Goal: Information Seeking & Learning: Check status

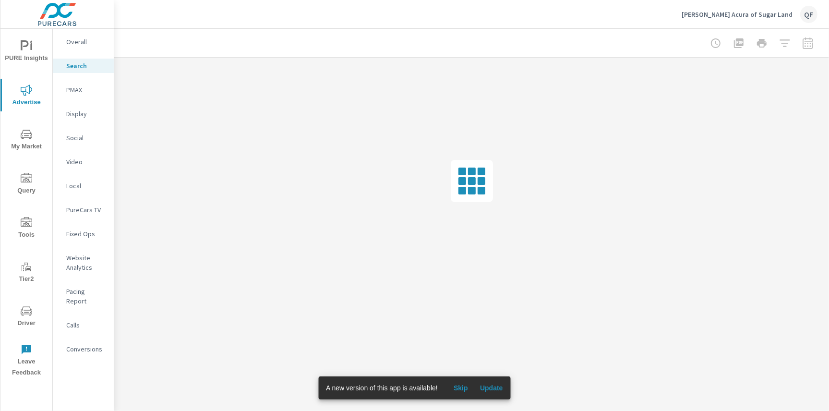
click at [495, 392] on span "Update" at bounding box center [491, 388] width 23 height 9
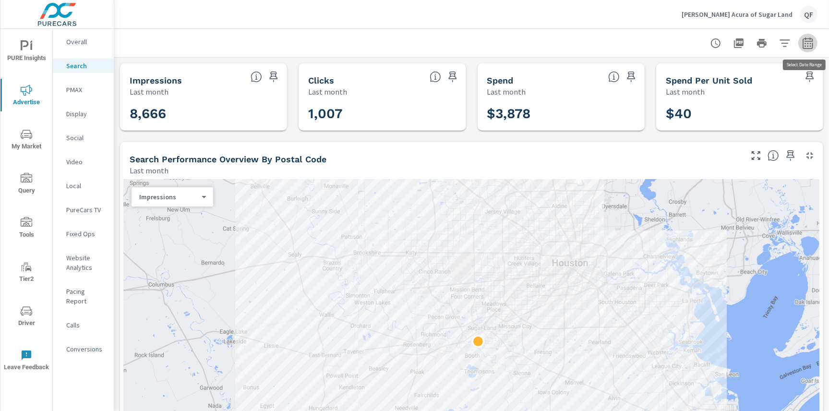
click at [807, 42] on icon "button" at bounding box center [808, 43] width 12 height 12
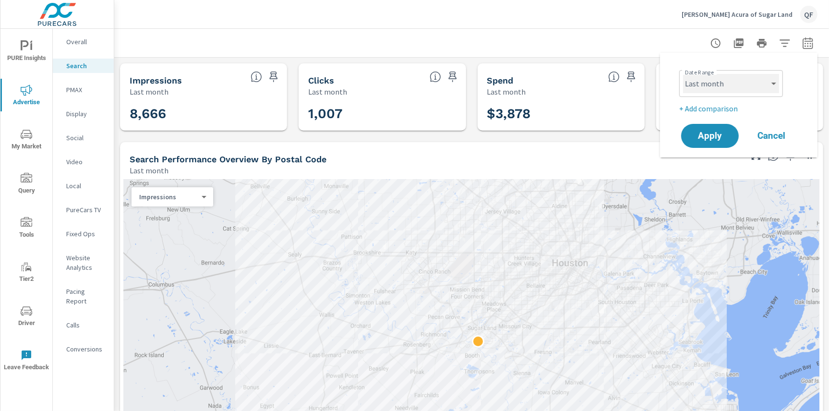
click at [759, 79] on select "Custom [DATE] Last week Last 7 days Last 14 days Last 30 days Last 45 days Last…" at bounding box center [731, 83] width 96 height 19
select select "custom"
click at [683, 74] on select "Custom [DATE] Last week Last 7 days Last 14 days Last 30 days Last 45 days Last…" at bounding box center [731, 83] width 96 height 19
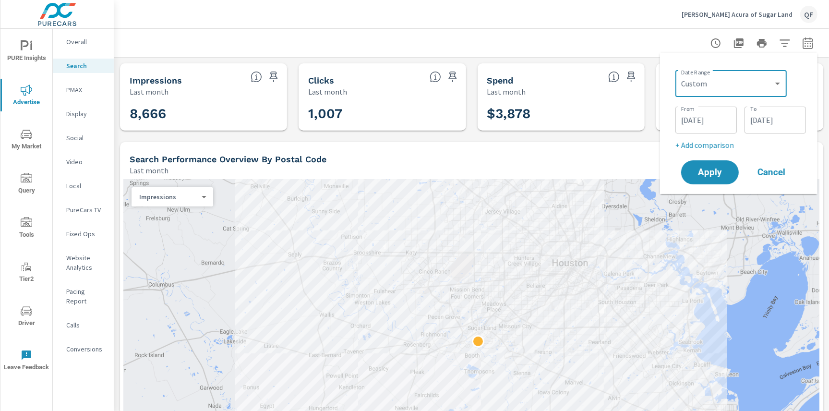
click at [703, 120] on input "[DATE]" at bounding box center [707, 119] width 54 height 19
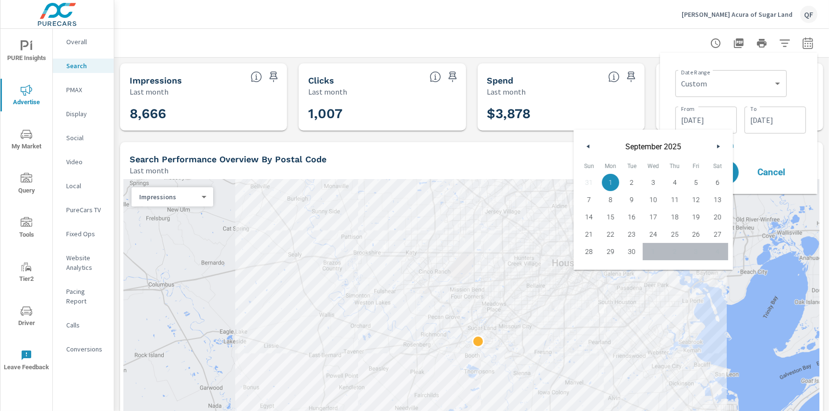
click at [715, 146] on button "button" at bounding box center [719, 147] width 12 height 12
click at [720, 145] on icon "button" at bounding box center [719, 147] width 5 height 4
click at [720, 146] on icon "button" at bounding box center [719, 147] width 5 height 4
click at [719, 146] on icon "button" at bounding box center [719, 147] width 5 height 4
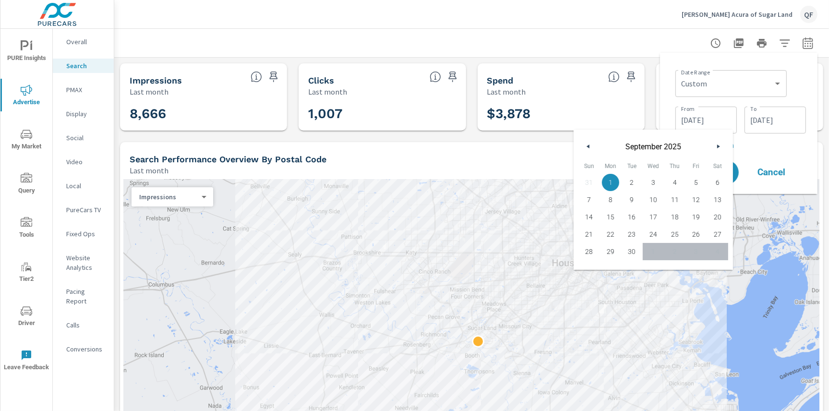
click at [719, 146] on icon "button" at bounding box center [719, 147] width 5 height 4
click at [661, 249] on div "31 1 2 3 4 5 6 7 8 9 10 11 12 13 14 15 16 17 18 19 20 21 22 23 24 25 26 27 28 2…" at bounding box center [654, 217] width 150 height 86
click at [588, 147] on icon "button" at bounding box center [587, 147] width 5 height 4
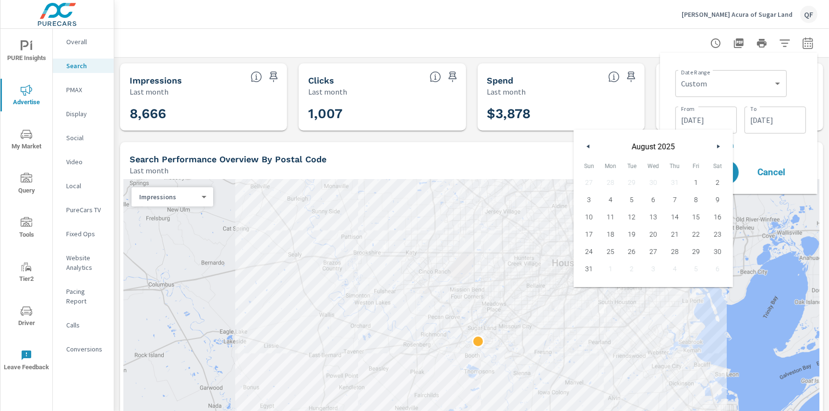
click at [720, 146] on icon "button" at bounding box center [719, 147] width 5 height 4
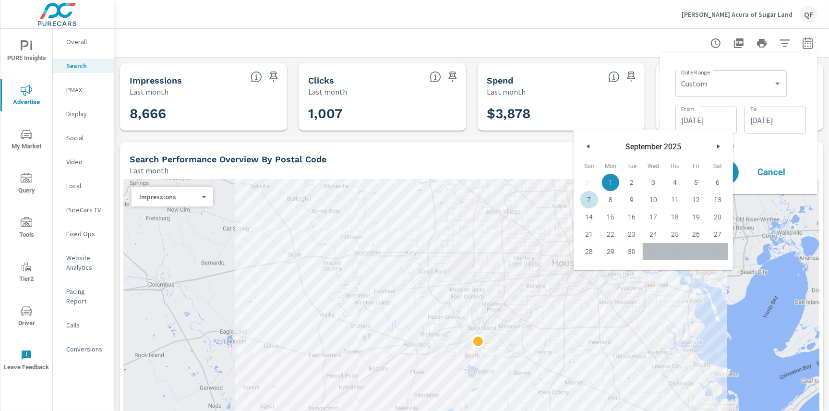
click at [720, 146] on icon "button" at bounding box center [719, 147] width 5 height 4
click at [774, 83] on select "Custom [DATE] Last week Last 7 days Last 14 days Last 30 days Last 45 days Last…" at bounding box center [732, 83] width 104 height 19
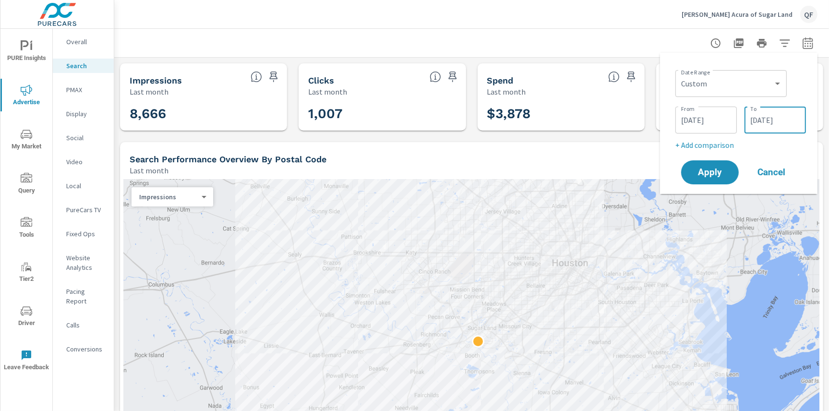
click at [787, 122] on input "[DATE]" at bounding box center [776, 119] width 54 height 19
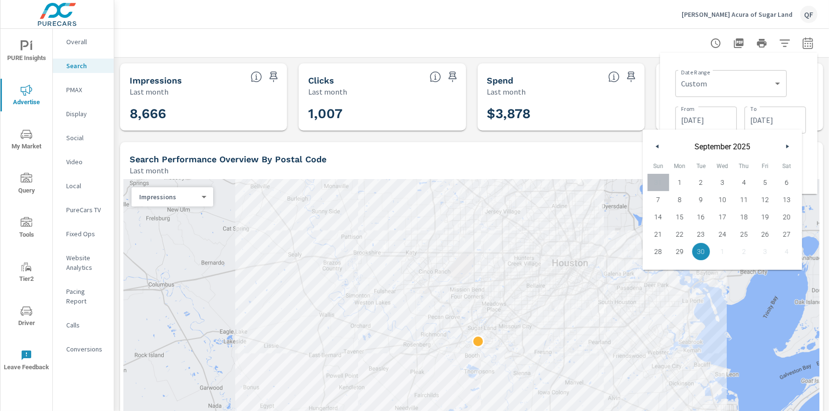
click at [787, 146] on icon "button" at bounding box center [789, 147] width 5 height 4
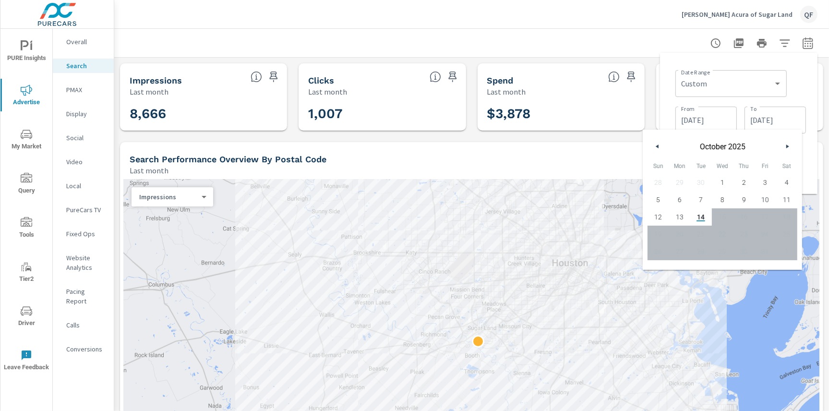
click at [787, 146] on icon "button" at bounding box center [789, 147] width 5 height 4
drag, startPoint x: 671, startPoint y: 98, endPoint x: 676, endPoint y: 97, distance: 4.9
click at [674, 98] on div "Date Range Custom [DATE] Last week Last 7 days Last 14 days Last 30 days Last 4…" at bounding box center [739, 124] width 142 height 126
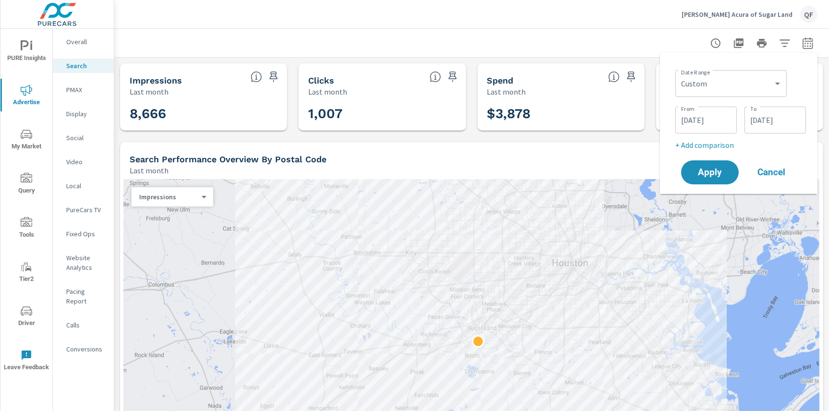
click at [774, 125] on input "[DATE]" at bounding box center [776, 119] width 54 height 19
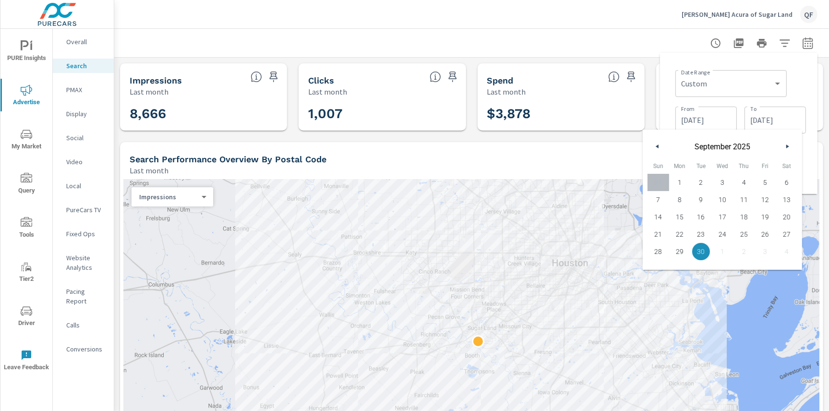
click at [788, 144] on button "button" at bounding box center [788, 147] width 12 height 12
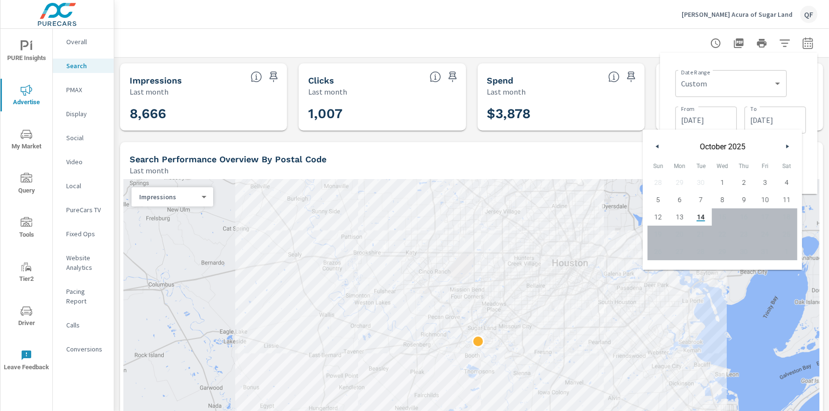
click at [656, 147] on icon "button" at bounding box center [656, 147] width 5 height 4
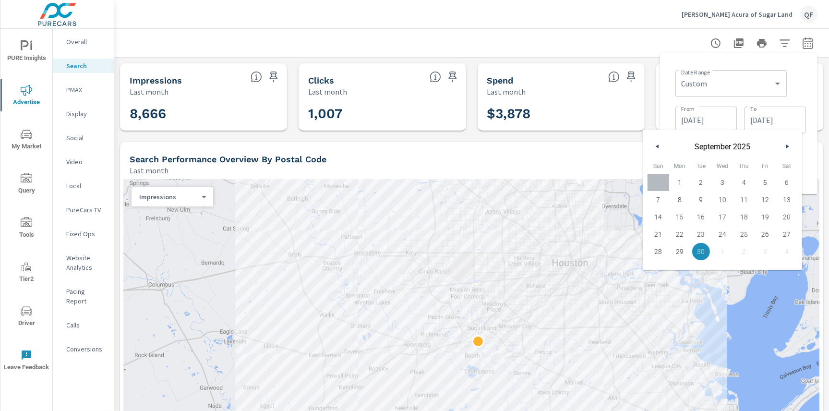
click at [666, 103] on div "Date Range Custom [DATE] Last week Last 7 days Last 14 days Last 30 days Last 4…" at bounding box center [739, 123] width 158 height 141
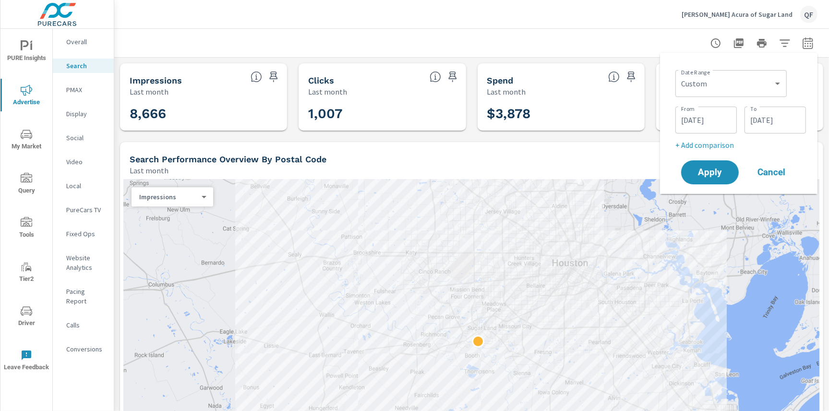
click at [717, 122] on input "[DATE]" at bounding box center [707, 119] width 54 height 19
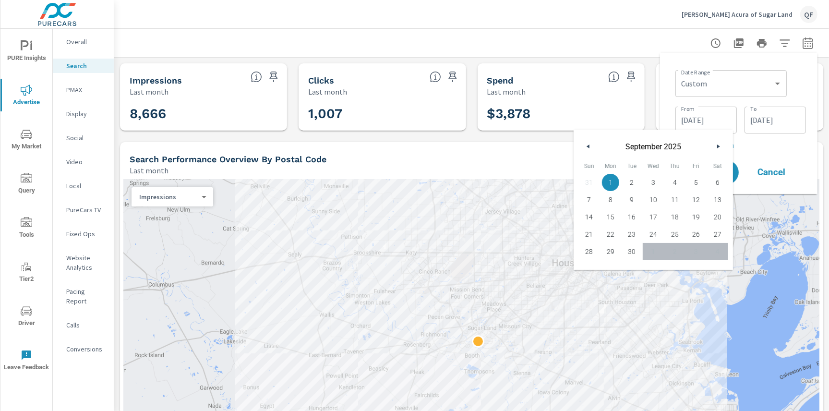
click at [718, 147] on icon "button" at bounding box center [719, 147] width 5 height 4
drag, startPoint x: 718, startPoint y: 147, endPoint x: 709, endPoint y: 158, distance: 14.0
click at [718, 147] on icon "button" at bounding box center [719, 147] width 5 height 4
click at [682, 255] on div "31 1 2 3 4 5 6 7 8 9 10 11 12 13 14 15 16 17 18 19 20 21 22 23 24 25 26 27 28 2…" at bounding box center [654, 217] width 150 height 86
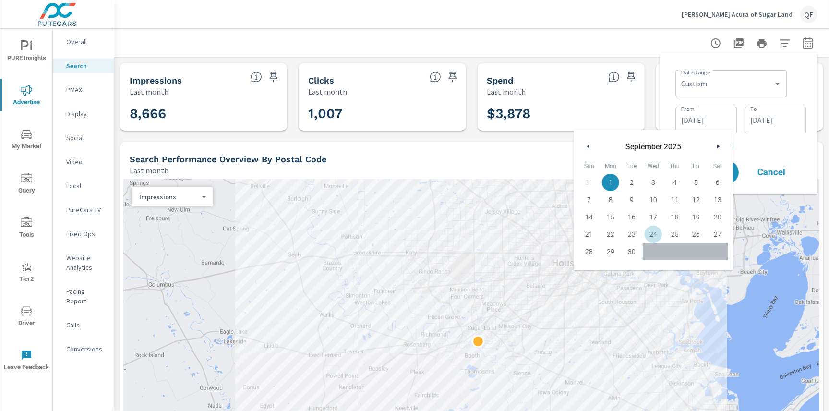
click at [682, 255] on div "31 1 2 3 4 5 6 7 8 9 10 11 12 13 14 15 16 17 18 19 20 21 22 23 24 25 26 27 28 2…" at bounding box center [654, 217] width 150 height 86
click at [586, 49] on div at bounding box center [472, 43] width 692 height 28
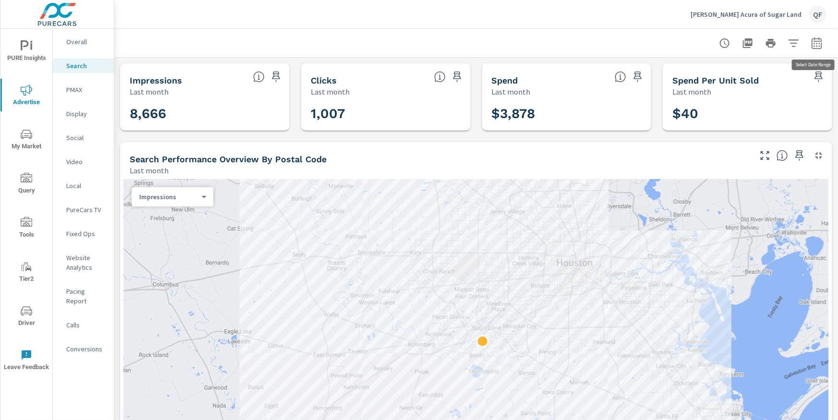
click at [816, 49] on button "button" at bounding box center [816, 43] width 19 height 19
select select "Last month"
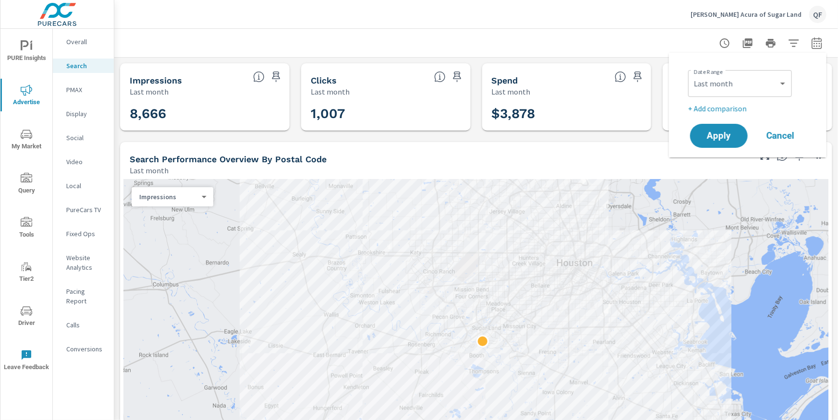
click at [623, 151] on div "Search Performance Overview By Postal Code Last month" at bounding box center [436, 159] width 633 height 34
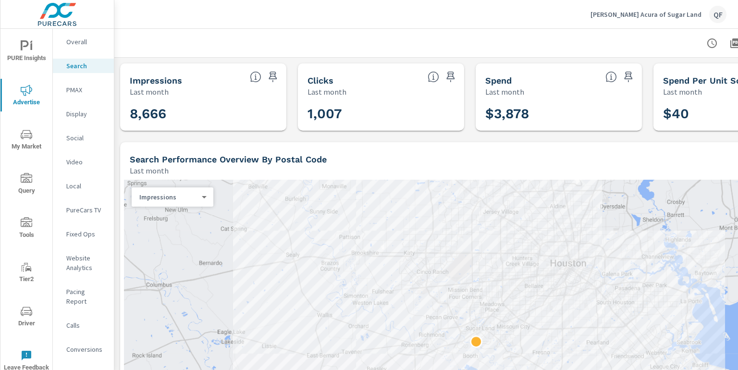
scroll to position [0, 87]
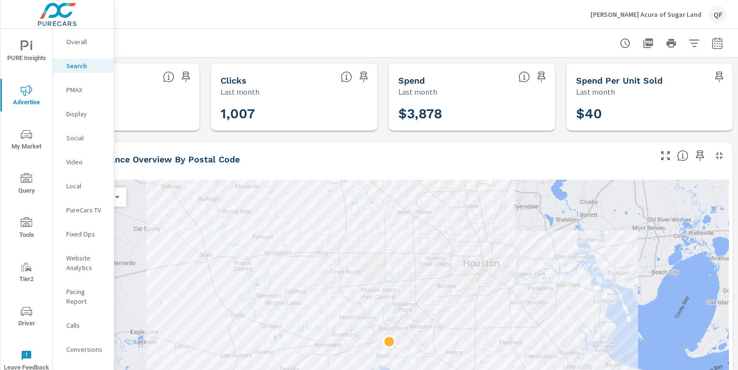
click at [717, 46] on icon "button" at bounding box center [717, 43] width 12 height 12
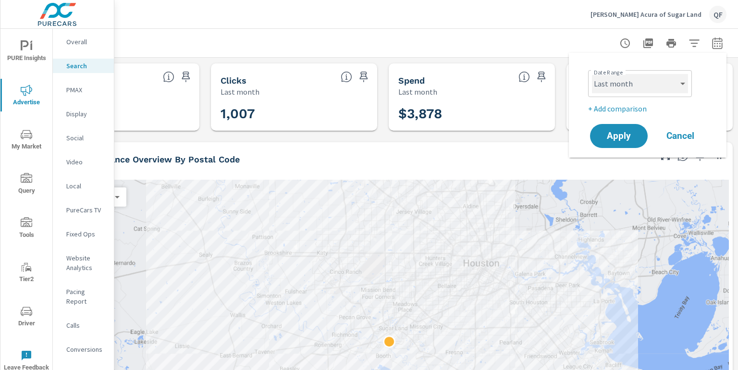
click at [655, 83] on select "Custom [DATE] Last week Last 7 days Last 14 days Last 30 days Last 45 days Last…" at bounding box center [640, 83] width 96 height 19
select select "custom"
click at [592, 74] on select "Custom [DATE] Last week Last 7 days Last 14 days Last 30 days Last 45 days Last…" at bounding box center [640, 83] width 96 height 19
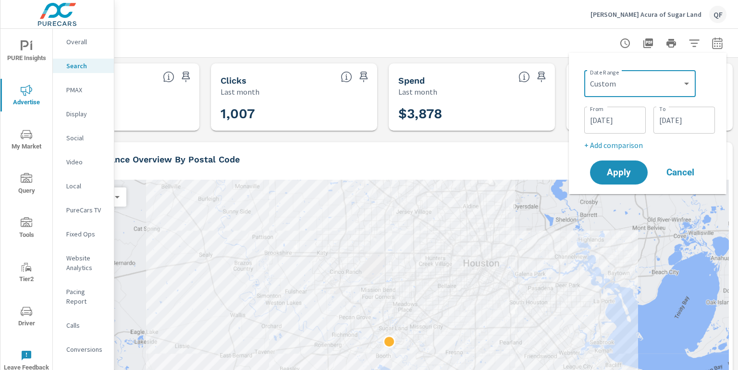
click at [603, 114] on input "[DATE]" at bounding box center [615, 119] width 54 height 19
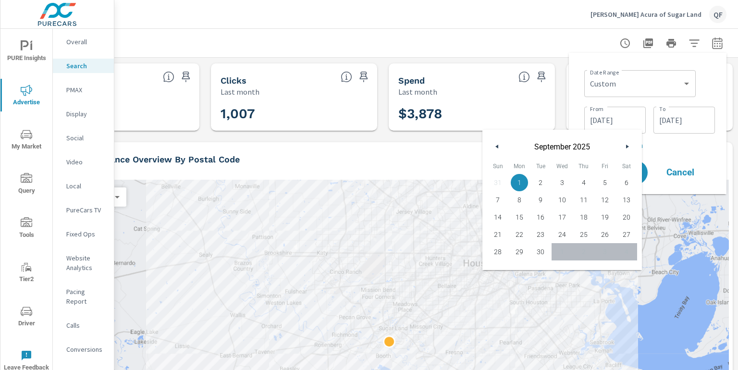
click at [624, 146] on button "button" at bounding box center [627, 147] width 12 height 12
click at [627, 148] on icon "button" at bounding box center [628, 147] width 5 height 4
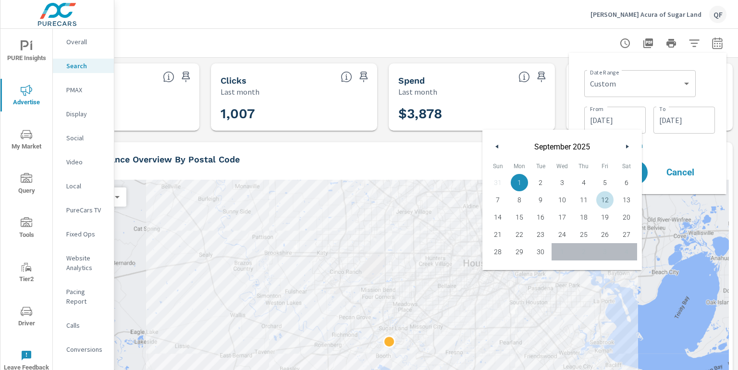
click at [627, 148] on icon "button" at bounding box center [628, 147] width 5 height 4
click at [670, 146] on p "+ Add comparison" at bounding box center [649, 145] width 131 height 12
select select "Previous period"
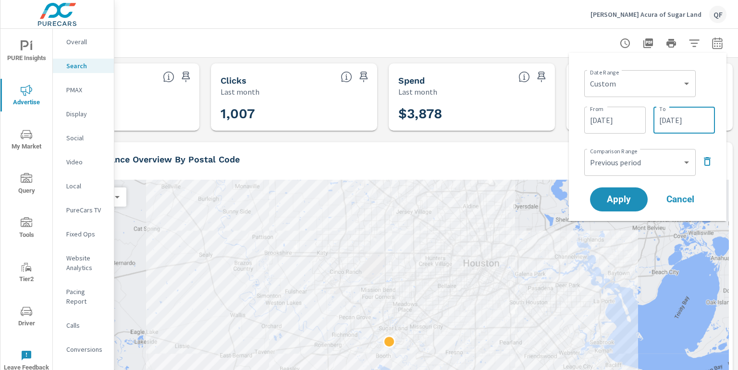
click at [677, 124] on input "[DATE]" at bounding box center [684, 119] width 54 height 19
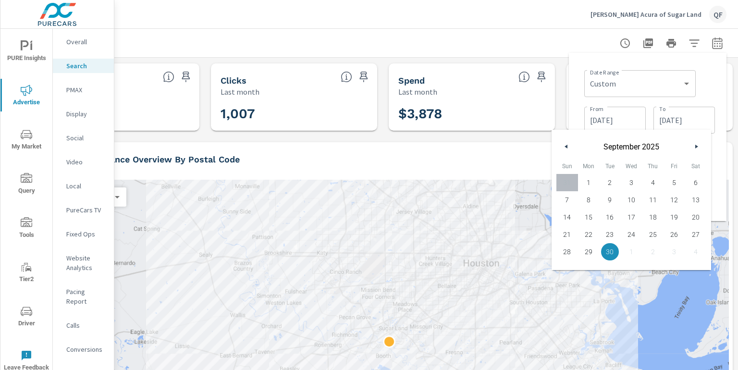
click at [694, 146] on button "button" at bounding box center [696, 147] width 12 height 12
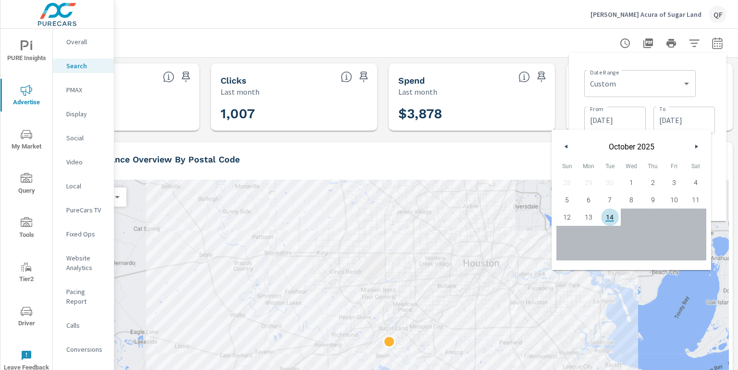
click at [605, 217] on span "14" at bounding box center [610, 217] width 22 height 12
type input "[DATE]"
click at [644, 103] on div "From [DATE] From To [DATE] To" at bounding box center [649, 119] width 131 height 33
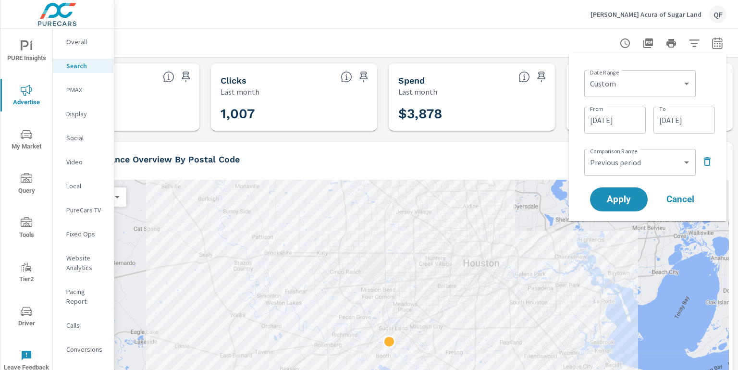
click at [623, 121] on input "[DATE]" at bounding box center [615, 119] width 54 height 19
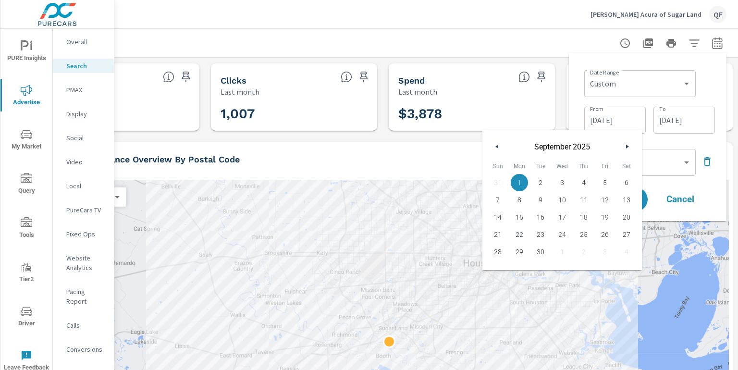
click at [626, 145] on icon "button" at bounding box center [628, 147] width 5 height 4
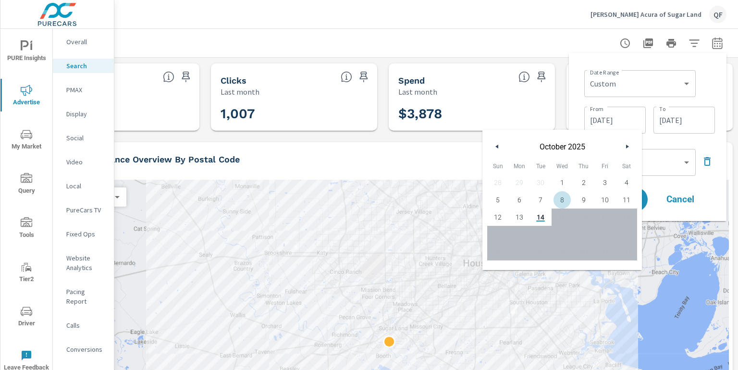
click at [562, 199] on span "8" at bounding box center [562, 200] width 22 height 12
click at [666, 185] on div "Apply Cancel" at bounding box center [649, 199] width 123 height 28
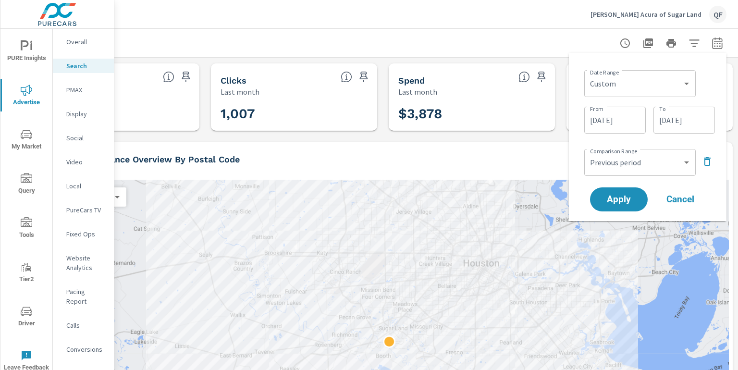
scroll to position [0, 0]
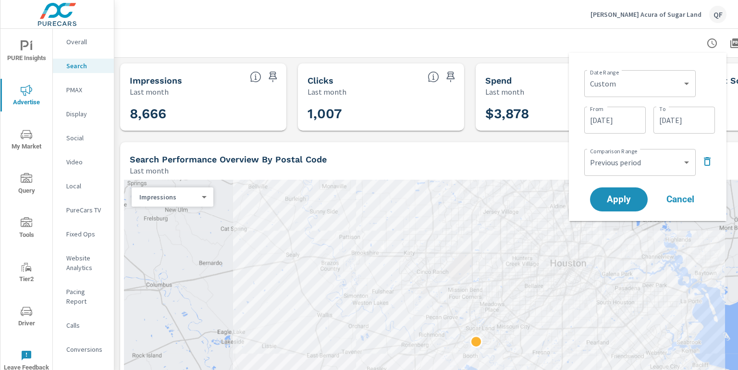
click at [618, 120] on input "[DATE]" at bounding box center [615, 119] width 54 height 19
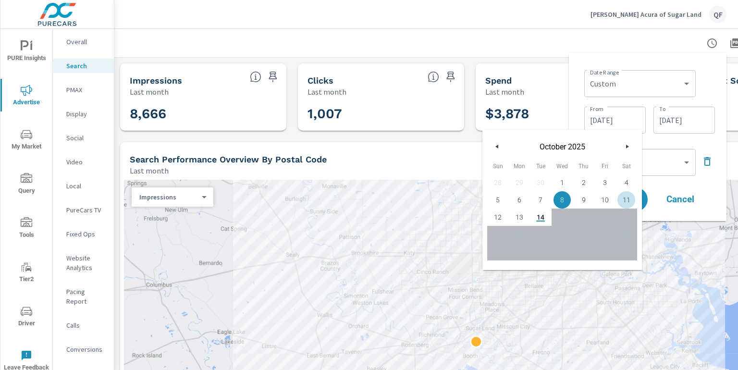
click at [626, 200] on span "11" at bounding box center [626, 200] width 22 height 12
type input "[DATE]"
click at [676, 119] on input "[DATE]" at bounding box center [684, 119] width 54 height 19
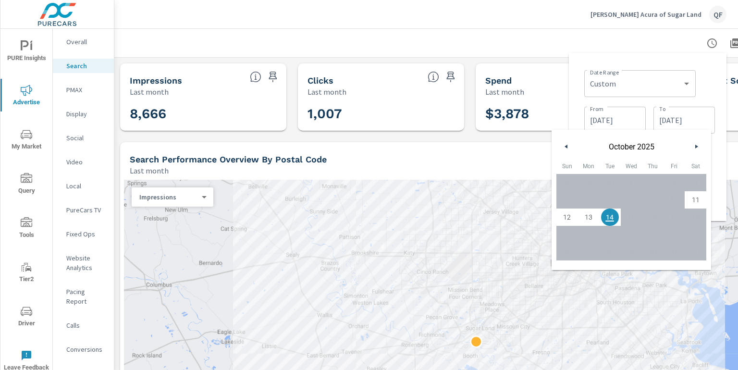
click at [591, 213] on span "13" at bounding box center [589, 217] width 22 height 12
type input "[DATE]"
click at [577, 123] on div "Date Range Custom [DATE] Last week Last 7 days Last 14 days Last 30 days Last 4…" at bounding box center [647, 137] width 142 height 153
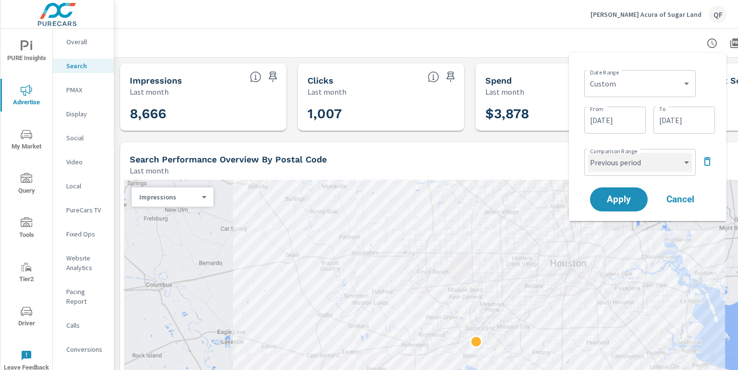
click at [663, 166] on select "Custom Previous period Previous month Previous year" at bounding box center [640, 162] width 104 height 19
click at [706, 161] on icon "button" at bounding box center [707, 162] width 12 height 12
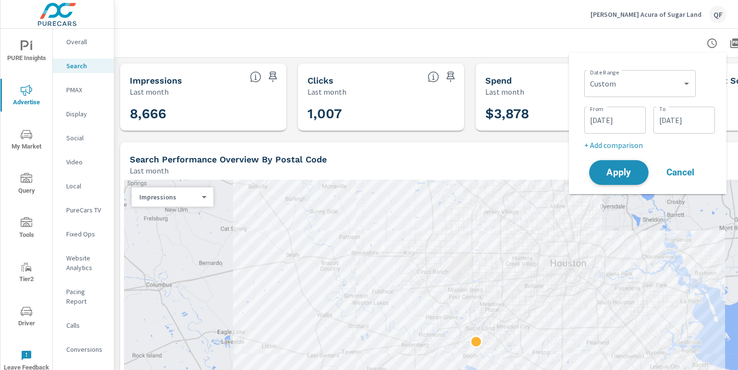
click at [609, 178] on button "Apply" at bounding box center [619, 172] width 60 height 25
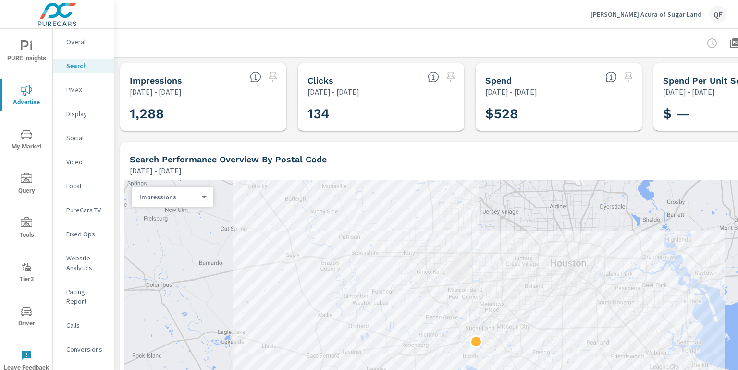
scroll to position [0, 87]
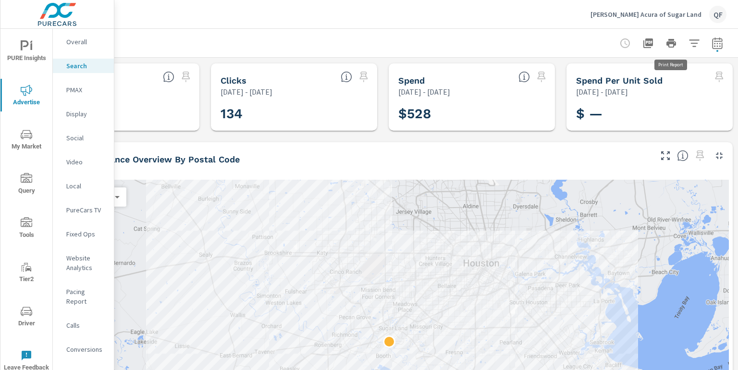
click at [669, 48] on icon "button" at bounding box center [671, 43] width 12 height 12
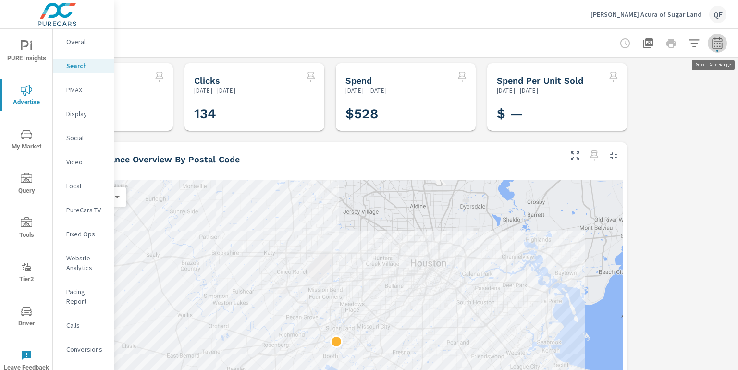
click at [715, 47] on icon "button" at bounding box center [717, 43] width 12 height 12
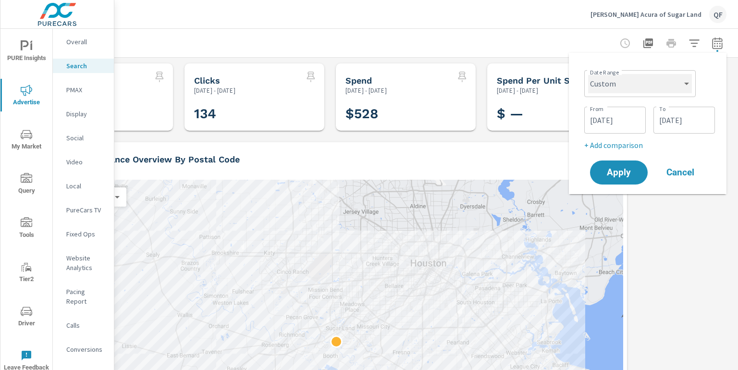
click at [654, 92] on select "Custom [DATE] Last week Last 7 days Last 14 days Last 30 days Last 45 days Last…" at bounding box center [640, 83] width 104 height 19
select select "[DATE]"
click at [592, 74] on select "Custom [DATE] Last week Last 7 days Last 14 days Last 30 days Last 45 days Last…" at bounding box center [640, 83] width 104 height 19
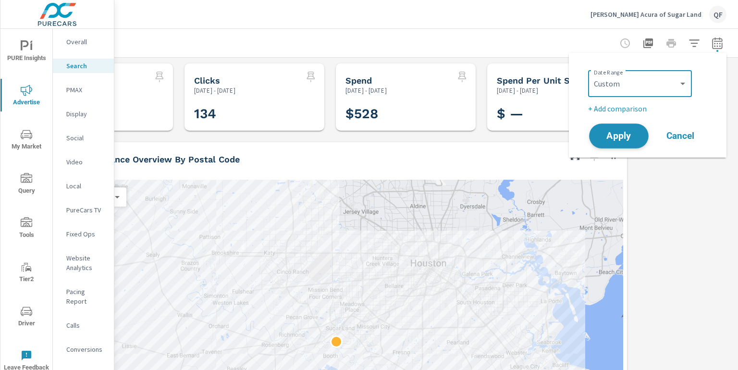
click at [627, 138] on span "Apply" at bounding box center [618, 136] width 39 height 9
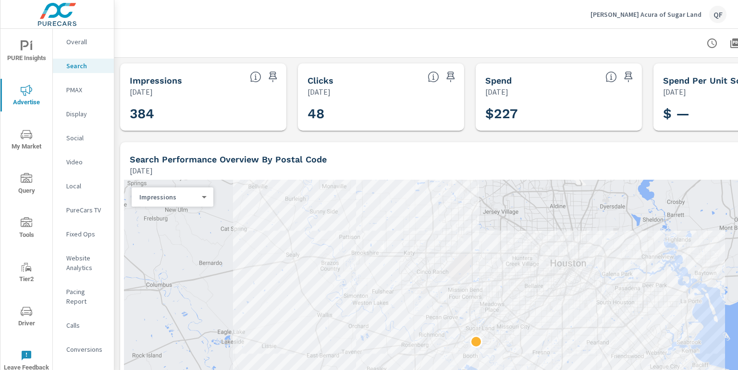
click at [37, 178] on span "Query" at bounding box center [26, 185] width 46 height 24
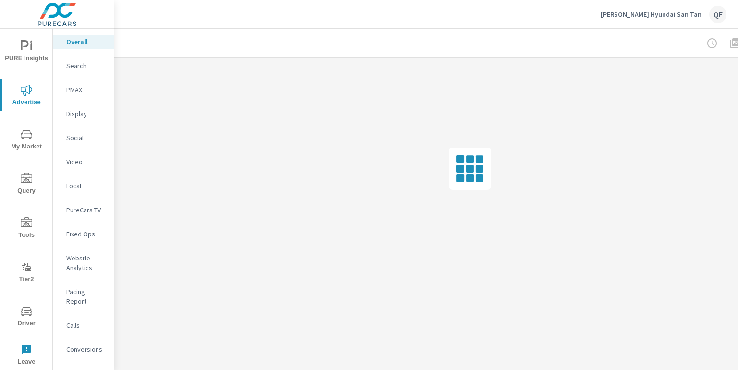
scroll to position [0, 87]
click at [716, 45] on div at bounding box center [670, 43] width 111 height 19
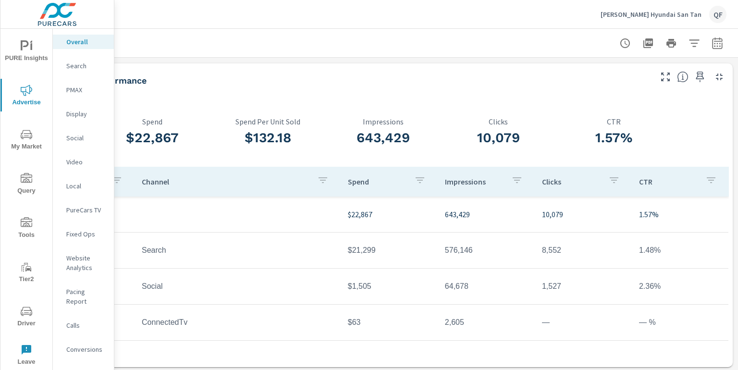
click at [724, 49] on div at bounding box center [670, 43] width 111 height 19
click at [719, 48] on icon "button" at bounding box center [717, 43] width 10 height 12
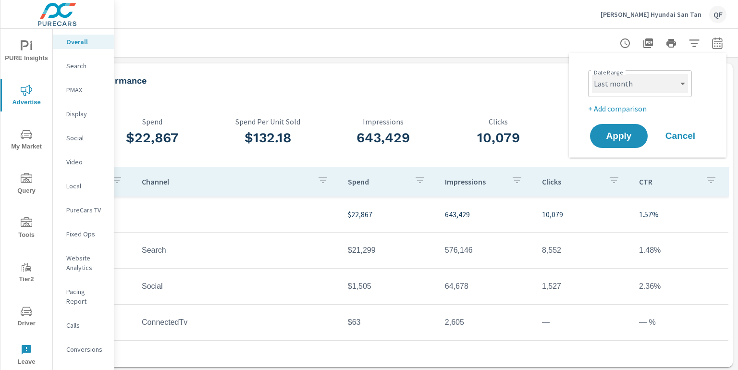
click at [678, 79] on select "Custom [DATE] Last week Last 7 days Last 14 days Last 30 days Last 45 days Last…" at bounding box center [640, 83] width 96 height 19
select select "custom"
click at [592, 74] on select "Custom [DATE] Last week Last 7 days Last 14 days Last 30 days Last 45 days Last…" at bounding box center [640, 83] width 96 height 19
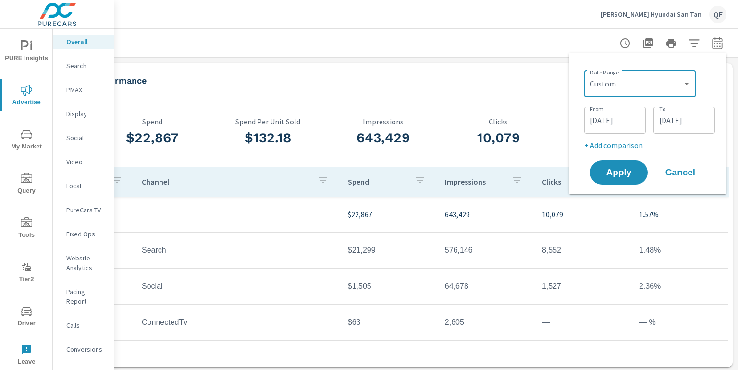
click at [624, 122] on input "[DATE]" at bounding box center [615, 119] width 54 height 19
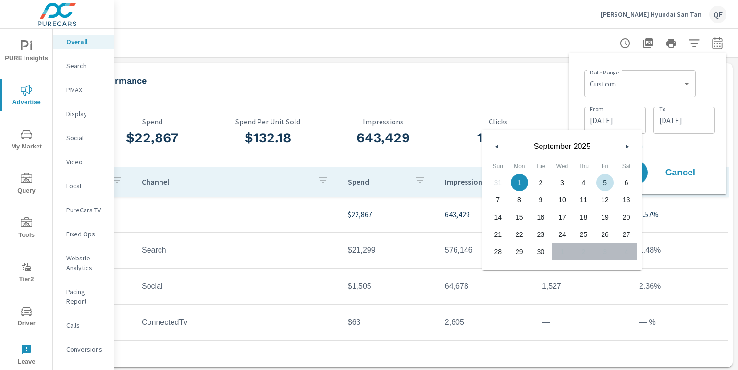
click at [231, 64] on div "Paid Media Performance Last month" at bounding box center [343, 80] width 620 height 34
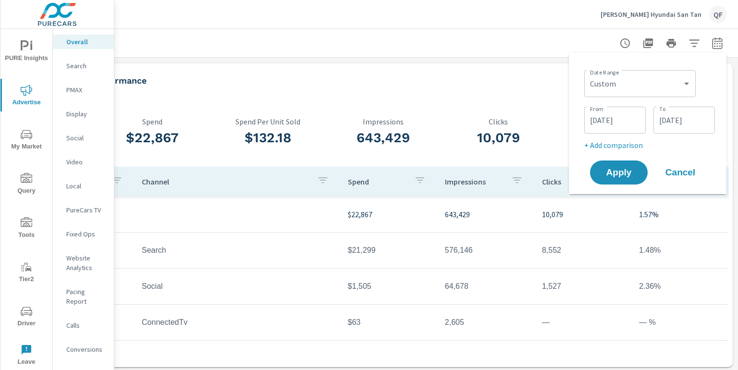
click at [684, 172] on span "Cancel" at bounding box center [680, 172] width 38 height 9
